Goal: Information Seeking & Learning: Learn about a topic

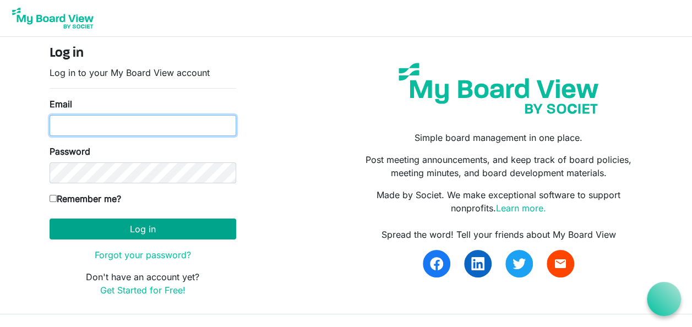
type input "[PERSON_NAME][EMAIL_ADDRESS][DOMAIN_NAME]"
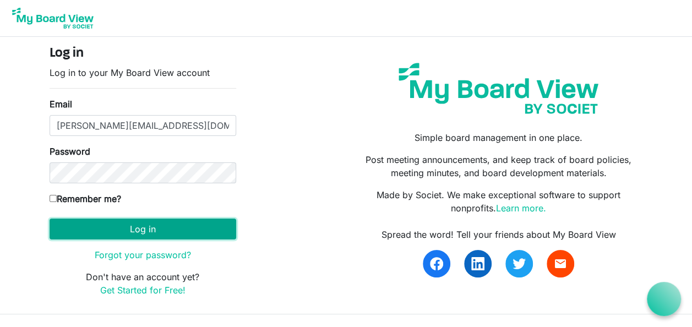
click at [151, 230] on button "Log in" at bounding box center [143, 229] width 187 height 21
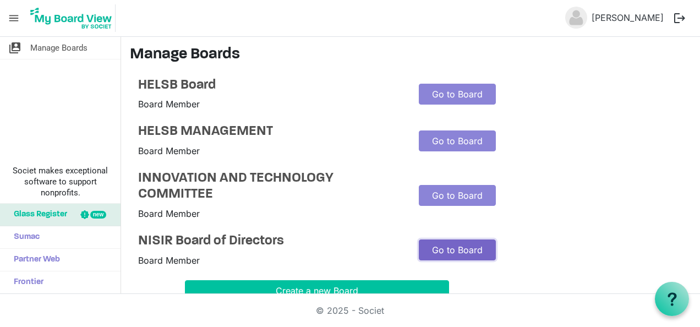
click at [452, 247] on link "Go to Board" at bounding box center [457, 249] width 77 height 21
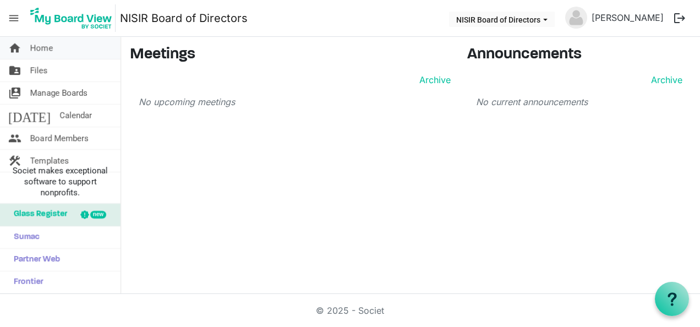
click at [14, 47] on span "home" at bounding box center [14, 48] width 13 height 22
click at [39, 70] on span "Files" at bounding box center [39, 70] width 18 height 22
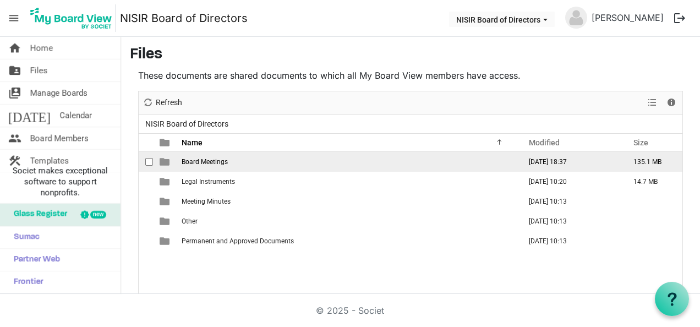
click at [213, 158] on span "Board Meetings" at bounding box center [205, 162] width 46 height 8
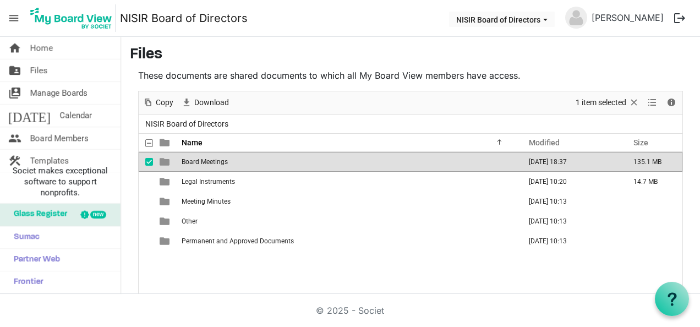
click at [213, 158] on span "Board Meetings" at bounding box center [205, 162] width 46 height 8
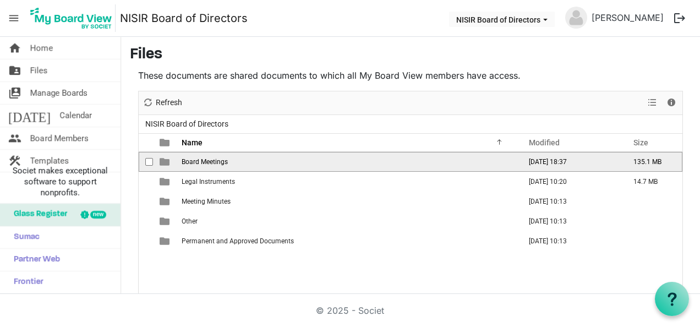
click at [213, 158] on span "Board Meetings" at bounding box center [205, 162] width 46 height 8
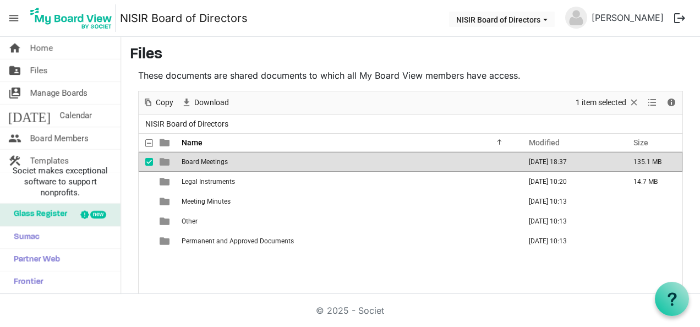
click at [213, 158] on span "Board Meetings" at bounding box center [205, 162] width 46 height 8
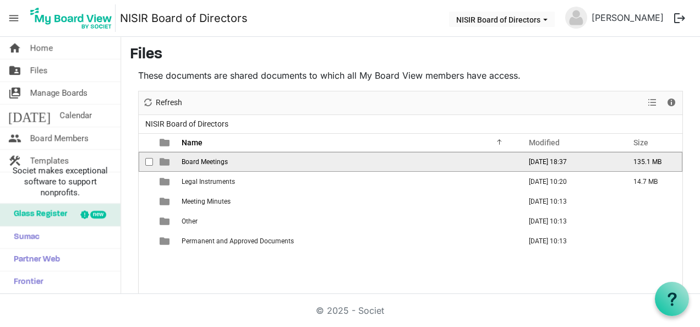
click at [213, 158] on span "Board Meetings" at bounding box center [205, 162] width 46 height 8
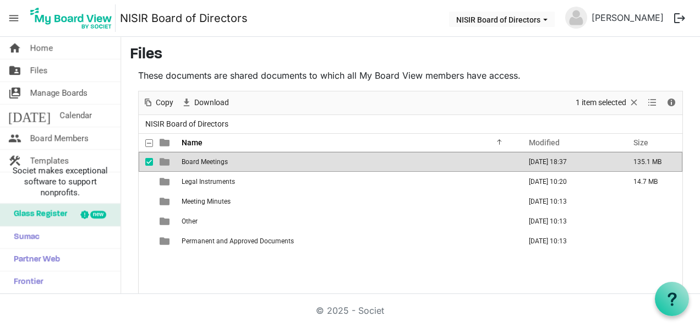
click at [213, 158] on span "Board Meetings" at bounding box center [205, 162] width 46 height 8
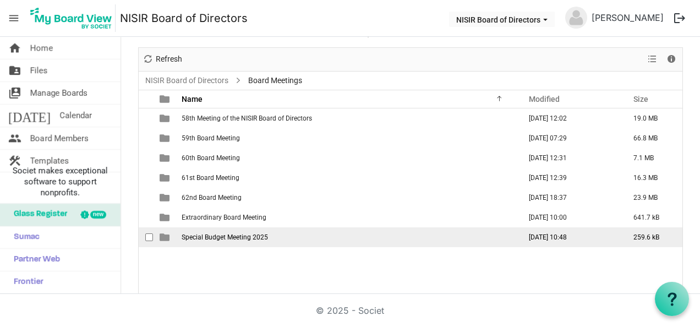
click at [249, 234] on span "Special Budget Meeting 2025" at bounding box center [225, 237] width 86 height 8
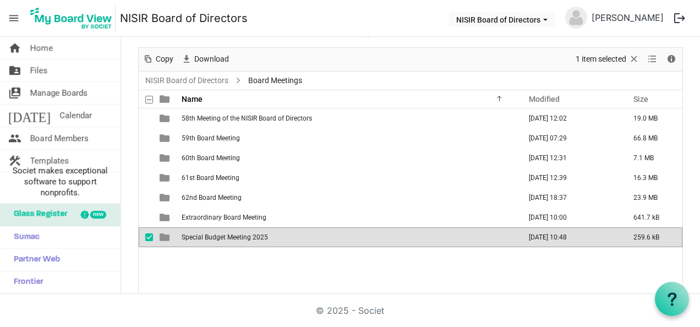
click at [249, 234] on span "Special Budget Meeting 2025" at bounding box center [225, 237] width 86 height 8
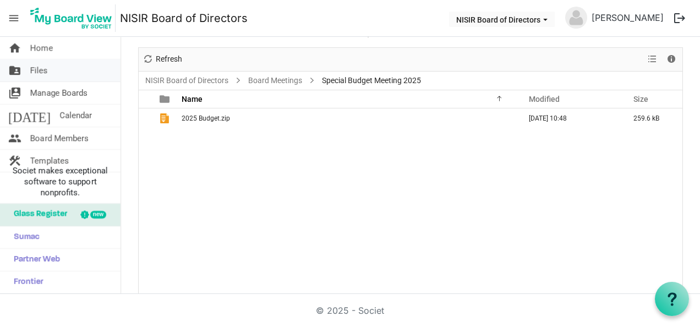
click at [39, 67] on span "Files" at bounding box center [39, 70] width 18 height 22
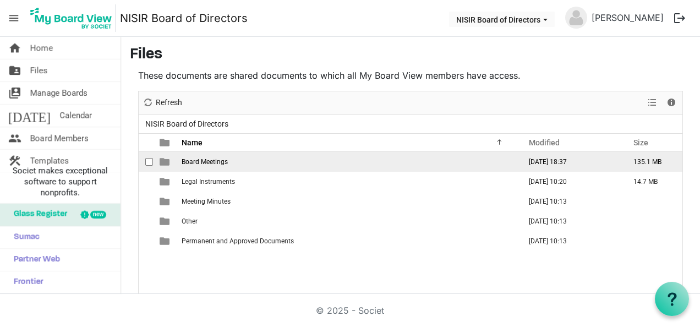
click at [207, 160] on span "Board Meetings" at bounding box center [205, 162] width 46 height 8
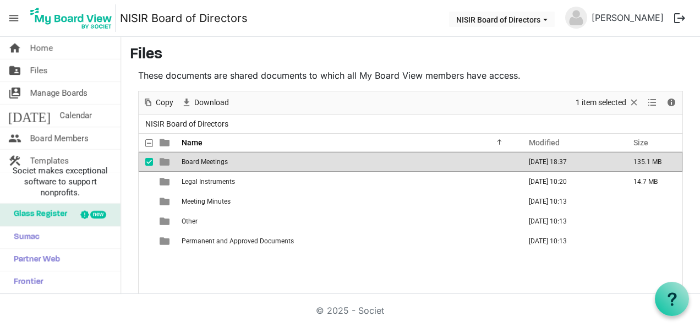
click at [207, 160] on span "Board Meetings" at bounding box center [205, 162] width 46 height 8
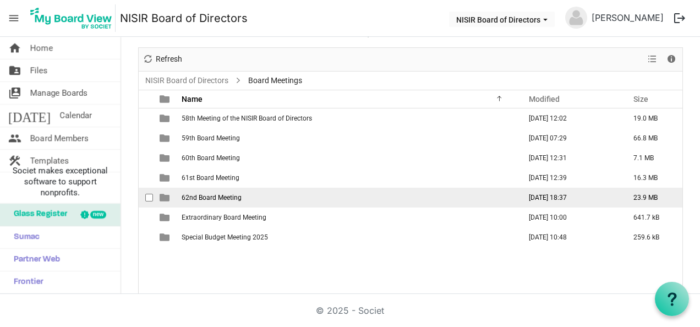
click at [221, 196] on span "62nd Board Meeting" at bounding box center [212, 198] width 60 height 8
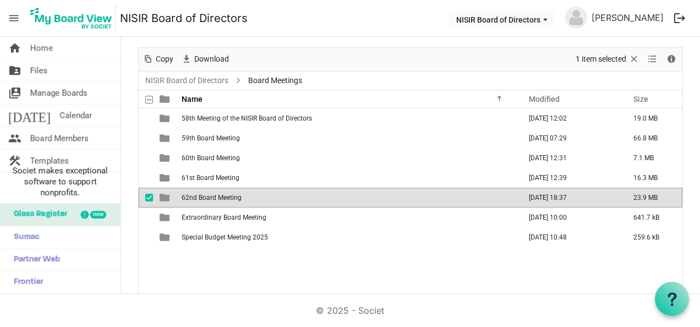
click at [221, 196] on span "62nd Board Meeting" at bounding box center [212, 198] width 60 height 8
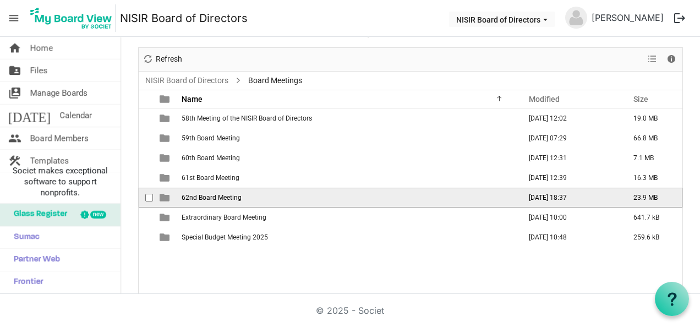
drag, startPoint x: 221, startPoint y: 196, endPoint x: 215, endPoint y: 199, distance: 6.4
click at [215, 199] on span "62nd Board Meeting" at bounding box center [212, 198] width 60 height 8
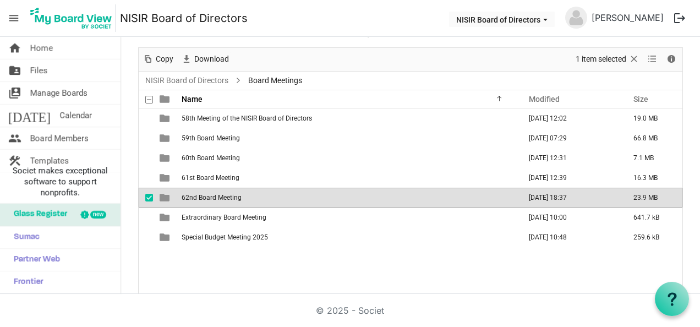
click at [261, 195] on td "62nd Board Meeting" at bounding box center [347, 198] width 339 height 20
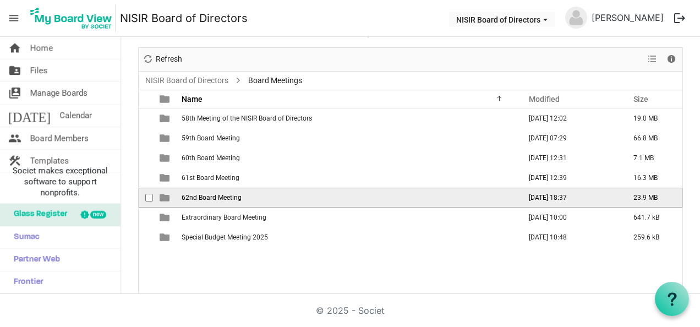
click at [261, 195] on td "62nd Board Meeting" at bounding box center [347, 198] width 339 height 20
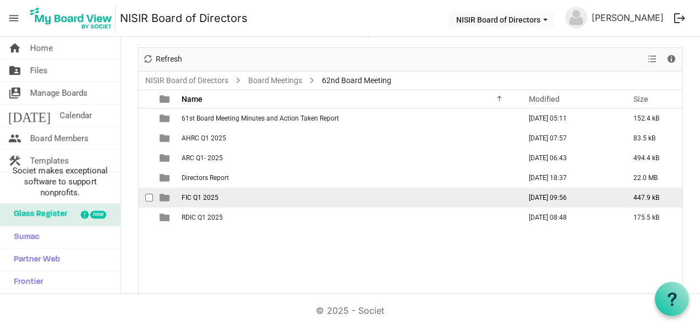
click at [261, 195] on td "FIC Q1 2025" at bounding box center [347, 198] width 339 height 20
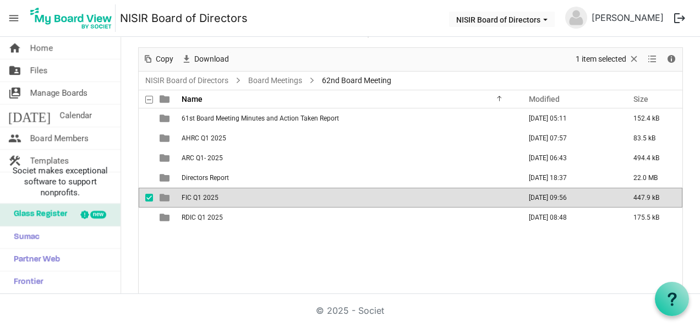
click at [261, 195] on td "FIC Q1 2025" at bounding box center [347, 198] width 339 height 20
click at [261, 195] on div at bounding box center [411, 171] width 544 height 247
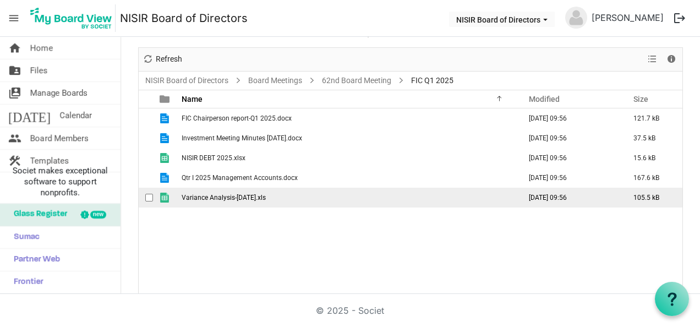
click at [257, 188] on td "Variance Analysis-March 2025.xls" at bounding box center [347, 198] width 339 height 20
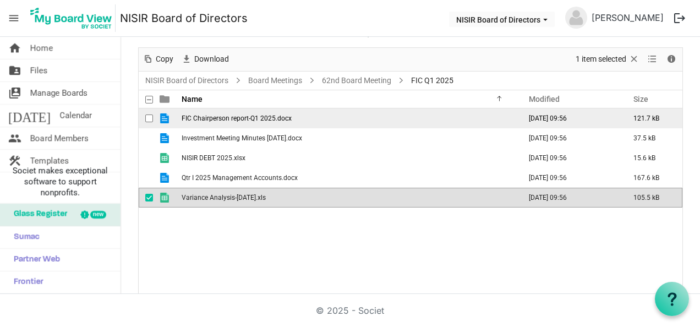
click at [240, 110] on td "FIC Chairperson report-Q1 2025.docx" at bounding box center [347, 118] width 339 height 20
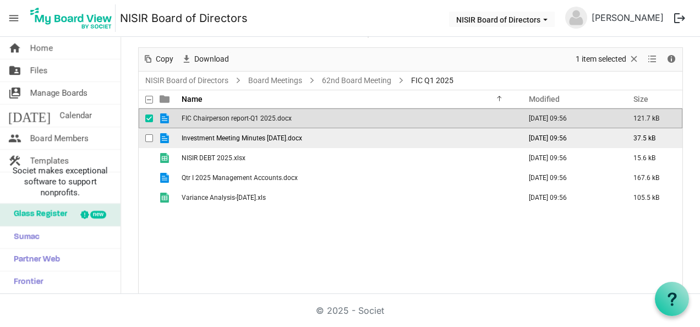
click at [229, 140] on span "Investment Meeting Minutes 12-05-25.docx" at bounding box center [242, 138] width 121 height 8
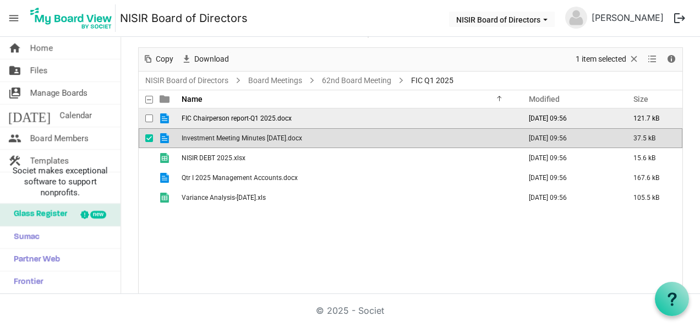
click at [261, 115] on span "FIC Chairperson report-Q1 2025.docx" at bounding box center [237, 119] width 110 height 8
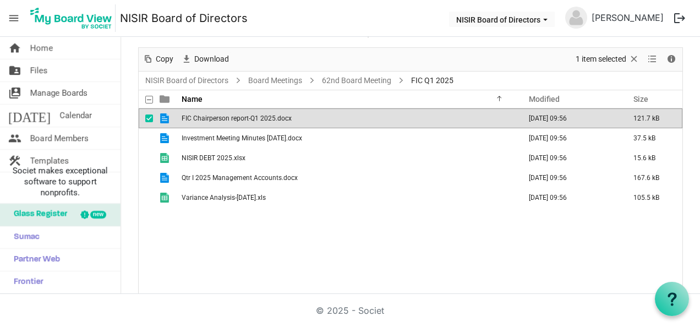
click at [261, 115] on span "FIC Chairperson report-Q1 2025.docx" at bounding box center [237, 119] width 110 height 8
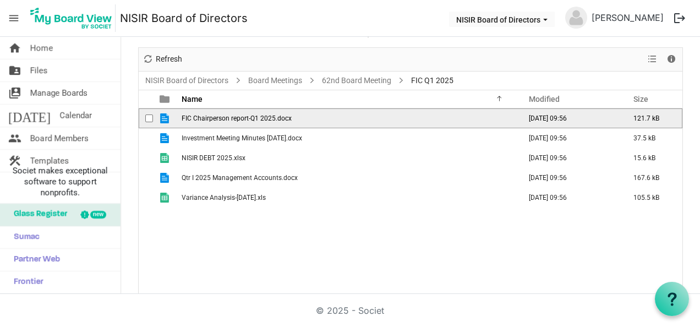
click at [261, 115] on span "FIC Chairperson report-Q1 2025.docx" at bounding box center [237, 119] width 110 height 8
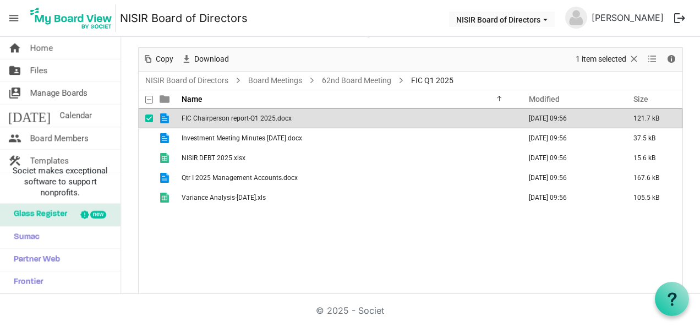
click at [261, 115] on span "FIC Chairperson report-Q1 2025.docx" at bounding box center [237, 119] width 110 height 8
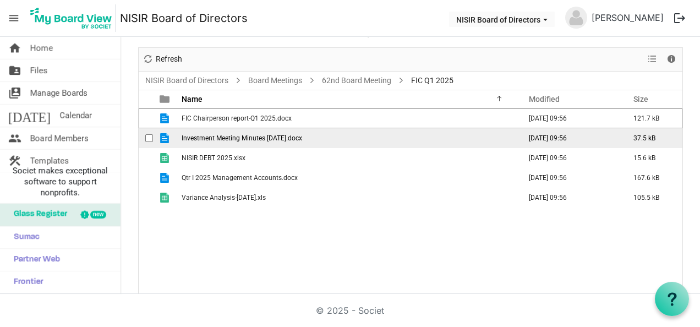
click at [259, 145] on td "Investment Meeting Minutes 12-05-25.docx" at bounding box center [347, 138] width 339 height 20
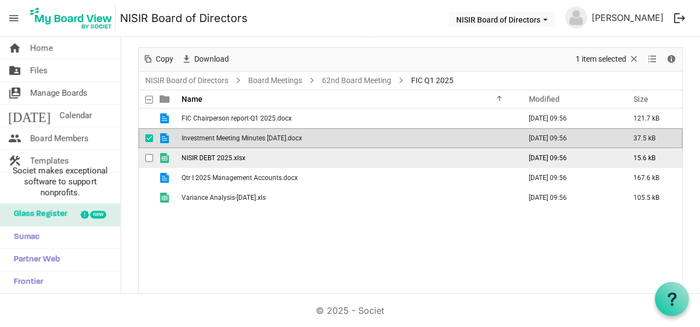
click at [227, 157] on span "NISIR DEBT 2025.xlsx" at bounding box center [214, 158] width 64 height 8
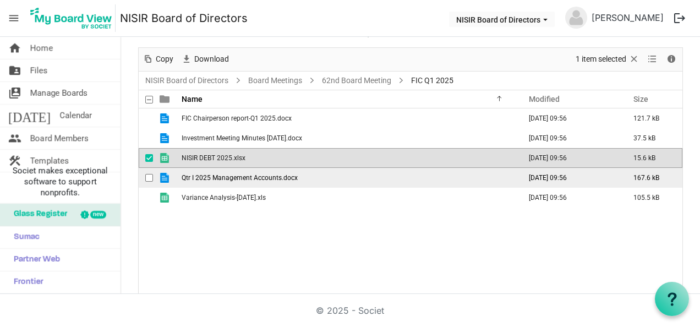
click at [226, 175] on span "Qtr I 2025 Management Accounts.docx" at bounding box center [240, 178] width 116 height 8
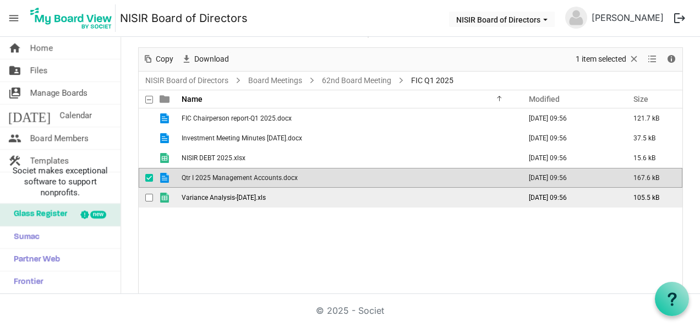
click at [220, 194] on span "Variance Analysis-March 2025.xls" at bounding box center [224, 198] width 84 height 8
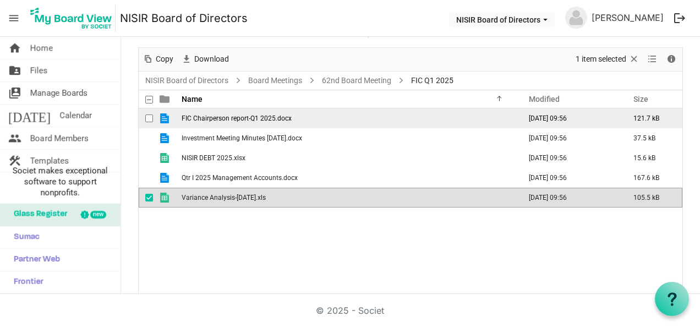
click at [245, 126] on td "FIC Chairperson report-Q1 2025.docx" at bounding box center [347, 118] width 339 height 20
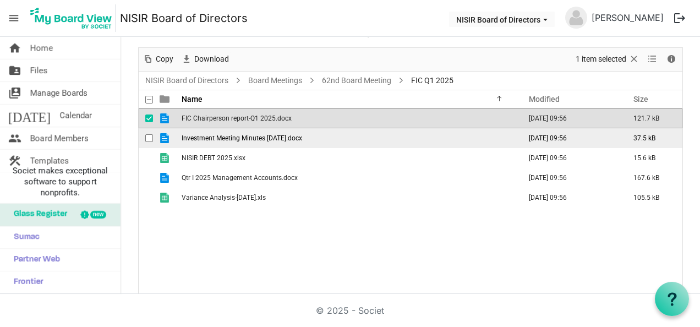
click at [233, 137] on span "Investment Meeting Minutes 12-05-25.docx" at bounding box center [242, 138] width 121 height 8
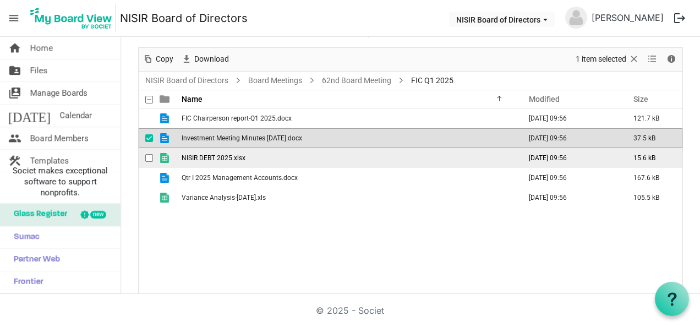
click at [227, 157] on span "NISIR DEBT 2025.xlsx" at bounding box center [214, 158] width 64 height 8
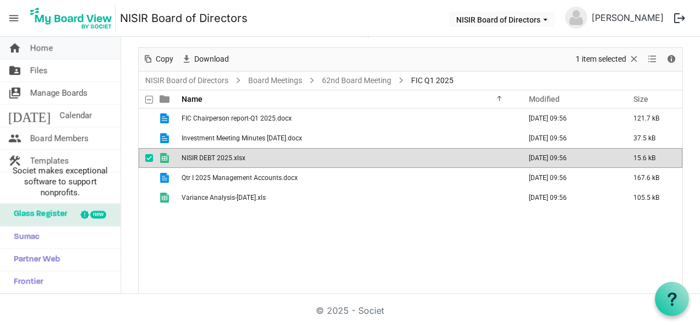
click at [9, 47] on span "home" at bounding box center [14, 48] width 13 height 22
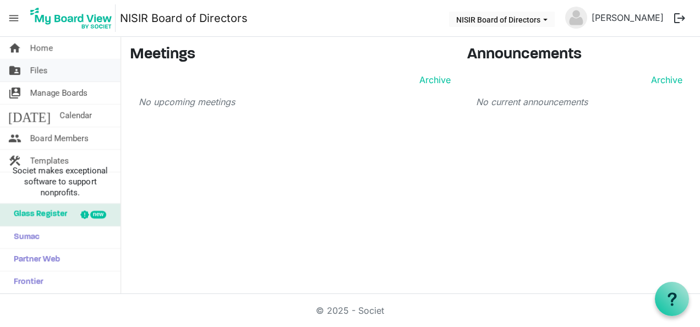
click at [45, 72] on span "Files" at bounding box center [39, 70] width 18 height 22
click at [42, 66] on span "Files" at bounding box center [39, 70] width 18 height 22
click at [17, 48] on span "home" at bounding box center [14, 48] width 13 height 22
click at [48, 73] on link "folder_shared Files" at bounding box center [60, 70] width 121 height 22
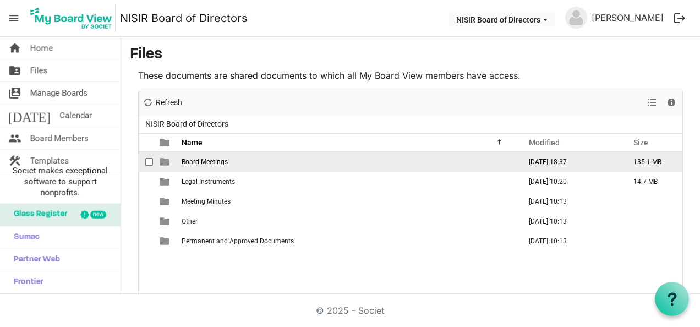
click at [205, 163] on span "Board Meetings" at bounding box center [205, 162] width 46 height 8
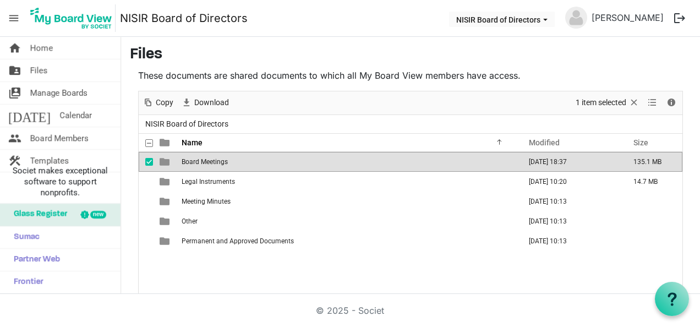
click at [205, 163] on span "Board Meetings" at bounding box center [205, 162] width 46 height 8
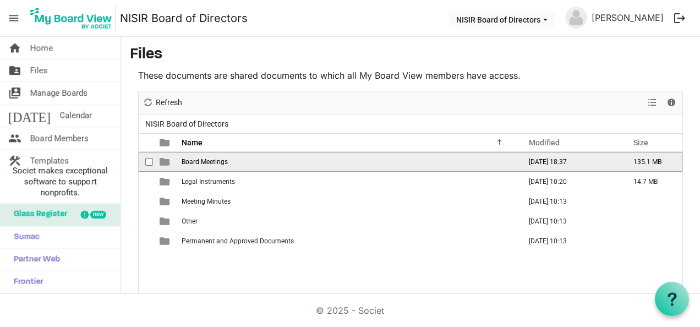
click at [205, 163] on span "Board Meetings" at bounding box center [205, 162] width 46 height 8
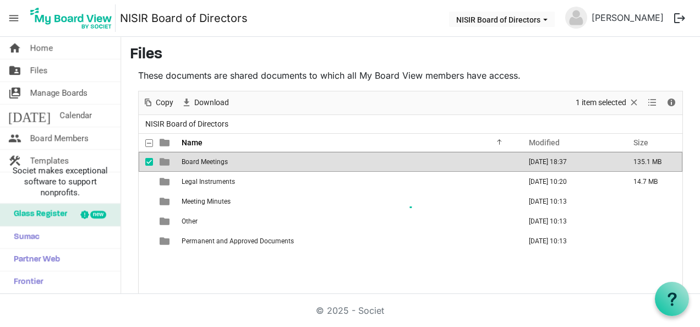
scroll to position [43, 0]
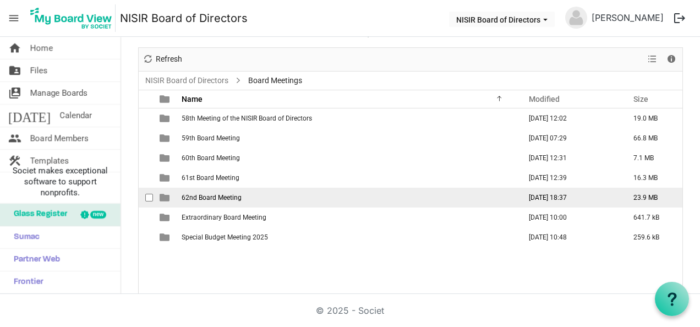
click at [230, 204] on td "62nd Board Meeting" at bounding box center [347, 198] width 339 height 20
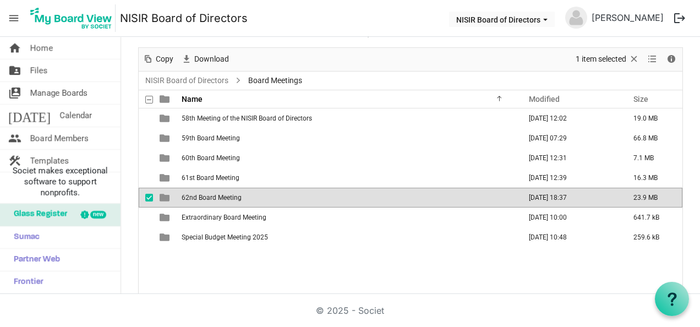
click at [230, 204] on td "62nd Board Meeting" at bounding box center [347, 198] width 339 height 20
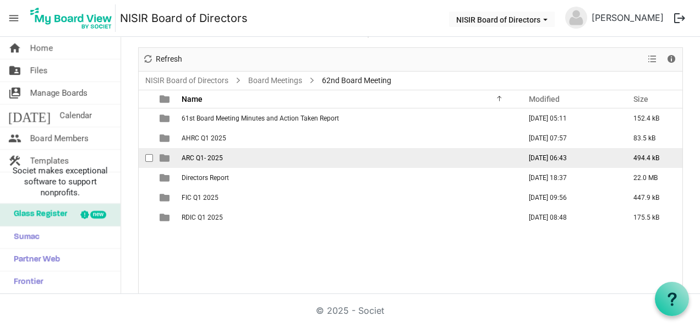
click at [229, 159] on td "ARC Q1- 2025" at bounding box center [347, 158] width 339 height 20
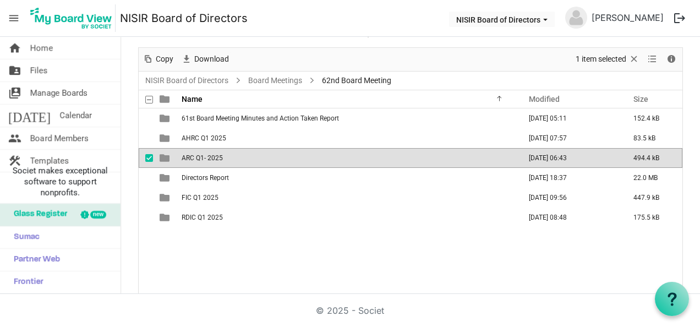
click at [229, 159] on td "ARC Q1- 2025" at bounding box center [347, 158] width 339 height 20
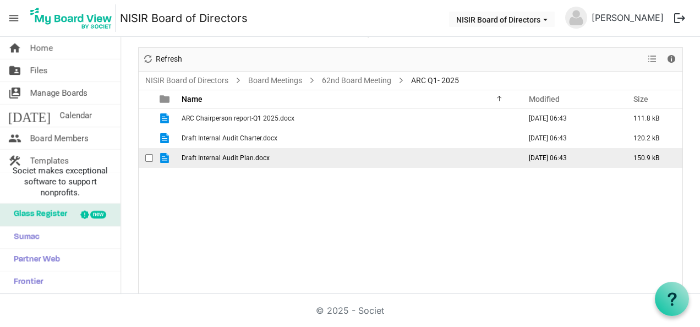
click at [254, 159] on span "Draft Internal Audit Plan.docx" at bounding box center [226, 158] width 88 height 8
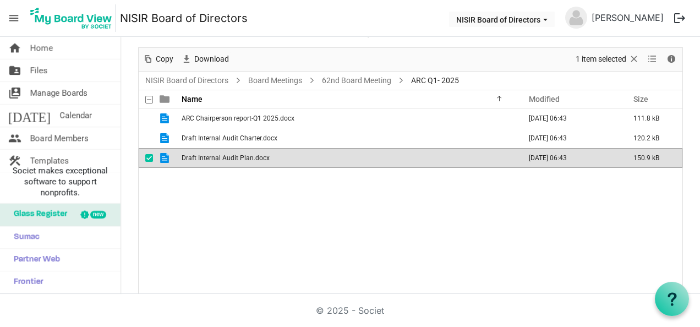
click at [254, 159] on span "Draft Internal Audit Plan.docx" at bounding box center [226, 158] width 88 height 8
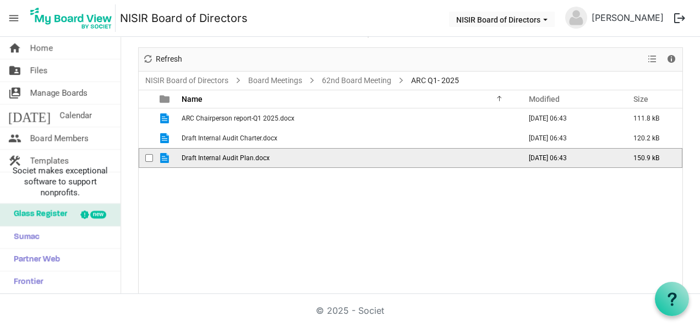
click at [254, 159] on span "Draft Internal Audit Plan.docx" at bounding box center [226, 158] width 88 height 8
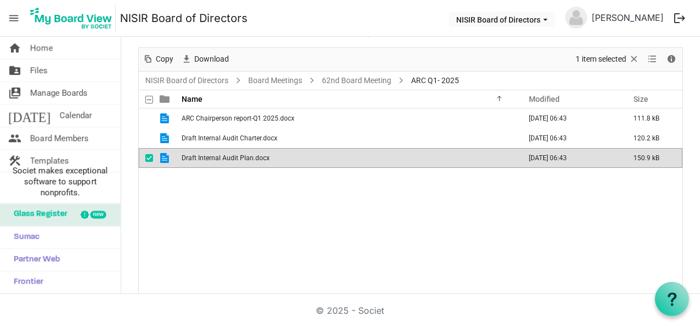
click at [254, 159] on span "Draft Internal Audit Plan.docx" at bounding box center [226, 158] width 88 height 8
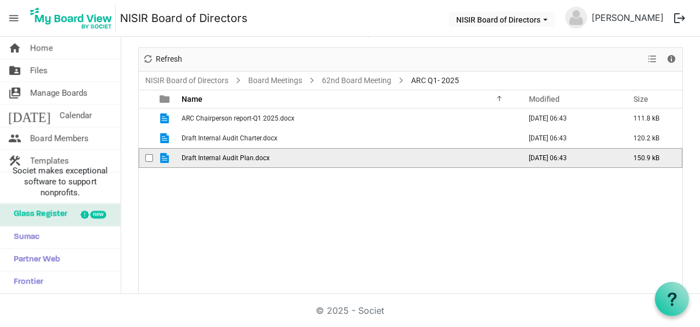
click at [254, 159] on span "Draft Internal Audit Plan.docx" at bounding box center [226, 158] width 88 height 8
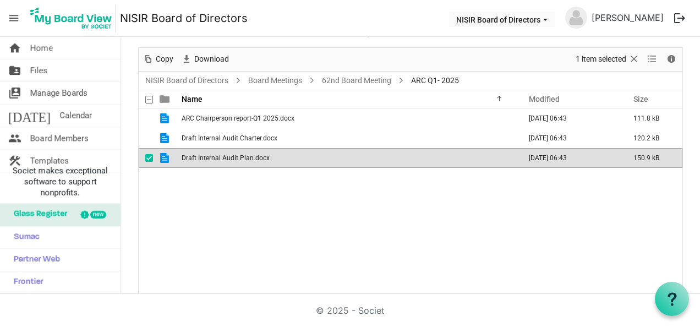
click at [254, 159] on span "Draft Internal Audit Plan.docx" at bounding box center [226, 158] width 88 height 8
